Goal: Task Accomplishment & Management: Use online tool/utility

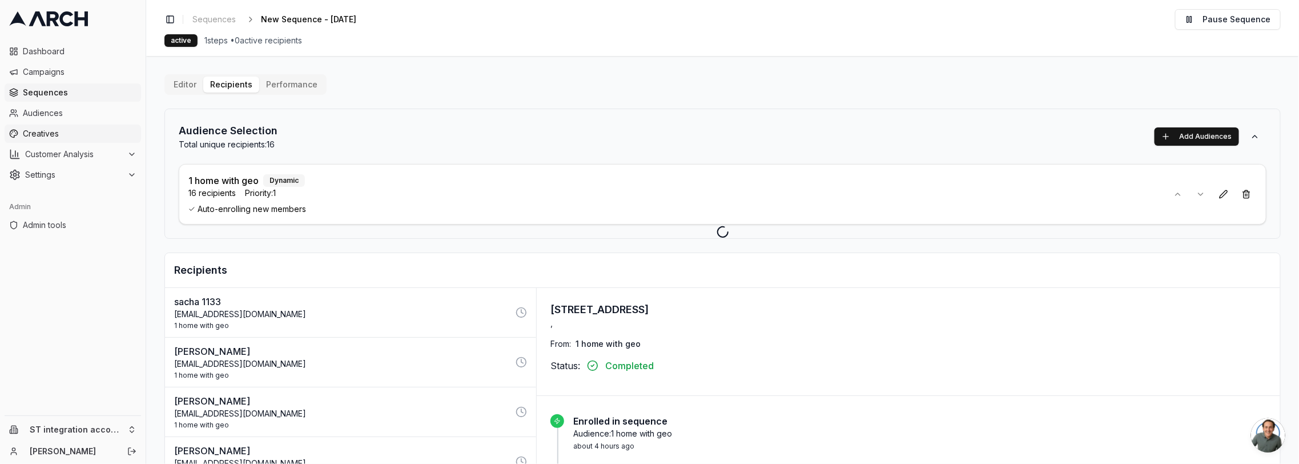
click at [54, 127] on link "Creatives" at bounding box center [73, 133] width 136 height 18
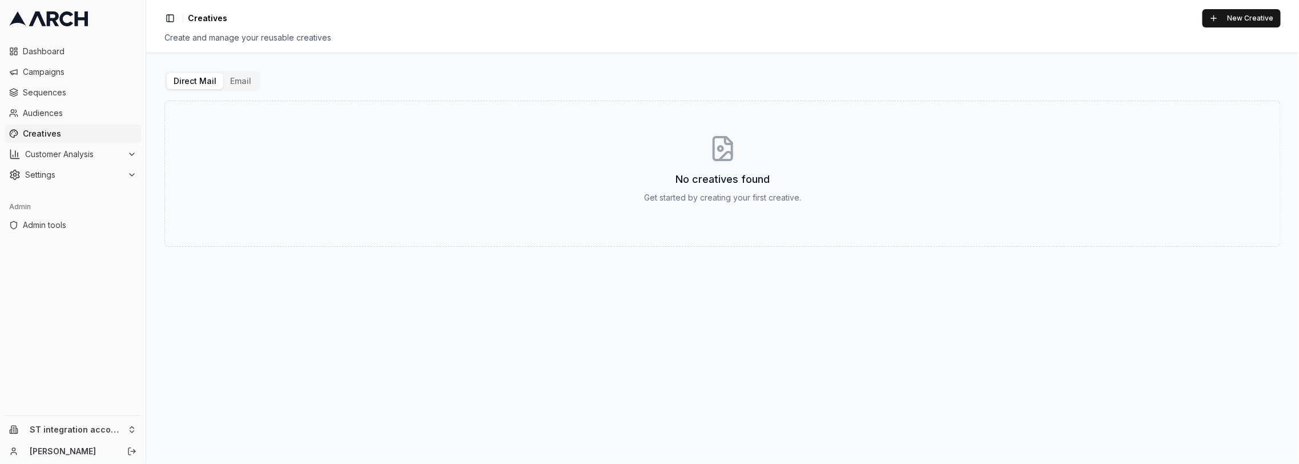
click at [239, 77] on button "Email" at bounding box center [240, 81] width 35 height 16
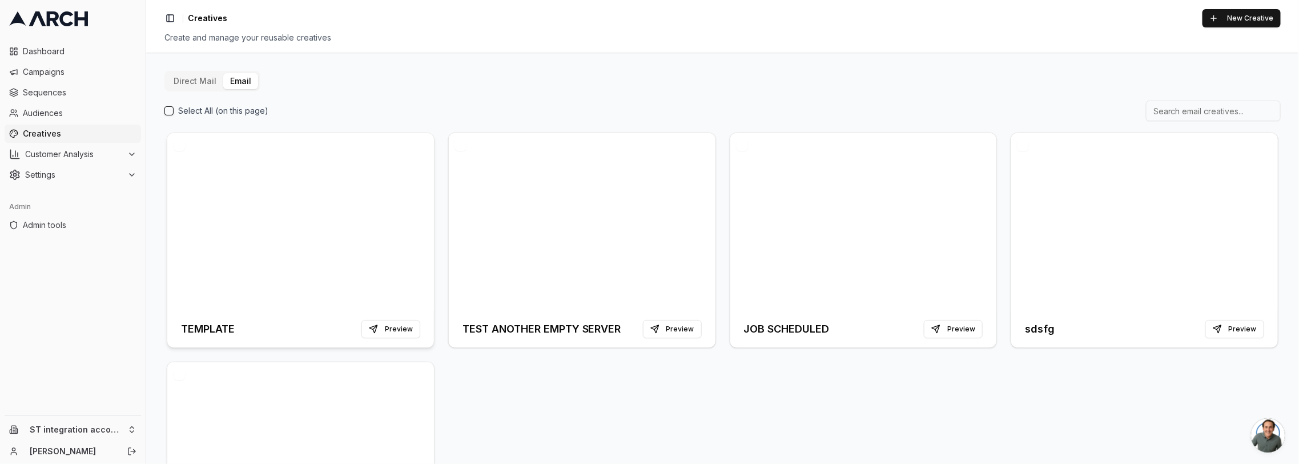
click at [270, 192] on div at bounding box center [300, 222] width 267 height 178
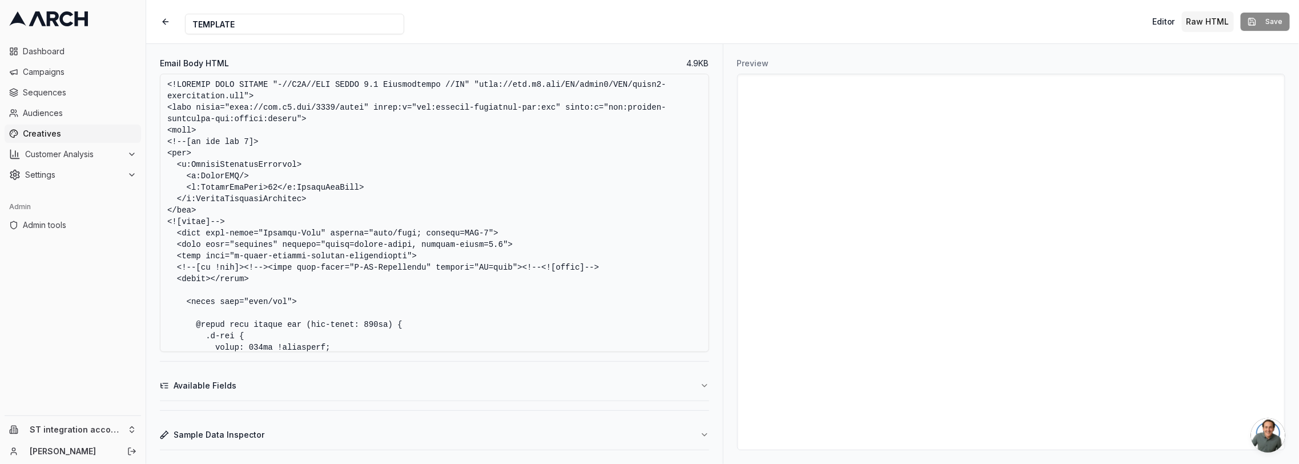
click at [342, 124] on textarea "Email Body HTML" at bounding box center [434, 213] width 549 height 278
